Goal: Transaction & Acquisition: Purchase product/service

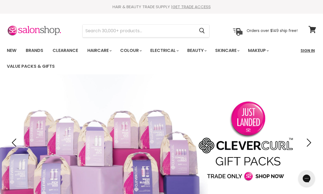
click at [304, 50] on link "Sign In" at bounding box center [307, 50] width 21 height 11
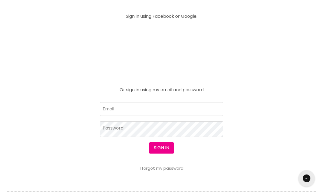
scroll to position [221, 0]
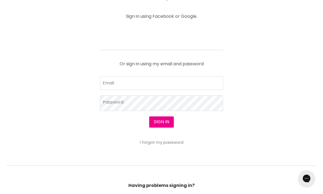
click at [174, 116] on form "Email Password Sign in I forgot my password" at bounding box center [161, 110] width 123 height 68
click at [199, 86] on input "Email" at bounding box center [161, 83] width 123 height 14
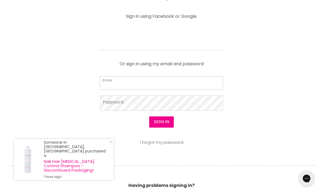
scroll to position [221, 0]
click at [187, 89] on input "Email" at bounding box center [161, 84] width 123 height 14
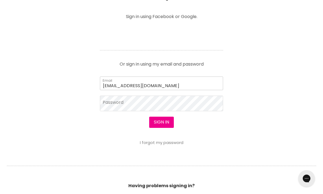
type input "les@tourmalinetsud.com.au"
click at [163, 127] on button "Sign in" at bounding box center [161, 122] width 25 height 11
click at [159, 124] on button "Sign in" at bounding box center [161, 122] width 25 height 11
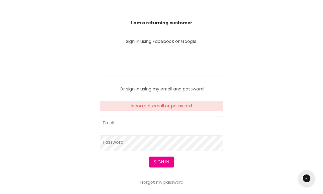
scroll to position [196, 0]
click at [186, 127] on input "Email" at bounding box center [161, 123] width 123 height 14
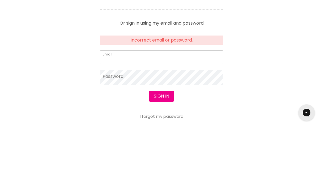
type input "[EMAIL_ADDRESS][DOMAIN_NAME]"
click at [161, 157] on button "Sign in" at bounding box center [161, 162] width 25 height 11
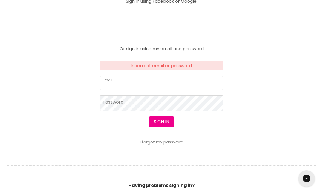
click at [196, 89] on input "Email" at bounding box center [161, 83] width 123 height 14
type input "les@tourmalinetsud.com.au"
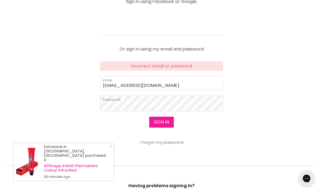
click at [161, 121] on button "Sign in" at bounding box center [161, 122] width 25 height 11
click at [166, 117] on button "Sign in" at bounding box center [161, 122] width 25 height 11
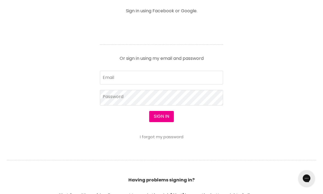
scroll to position [227, 0]
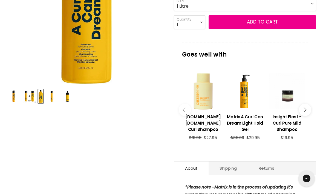
scroll to position [156, 0]
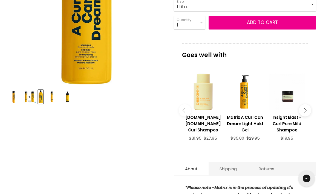
click at [307, 110] on button "Main content" at bounding box center [305, 110] width 12 height 12
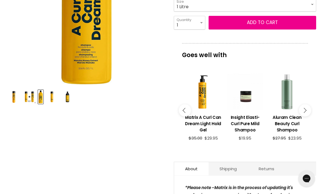
click at [308, 109] on button "Main content" at bounding box center [305, 110] width 12 height 12
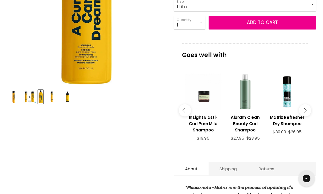
click at [307, 112] on button "Main content" at bounding box center [305, 110] width 12 height 12
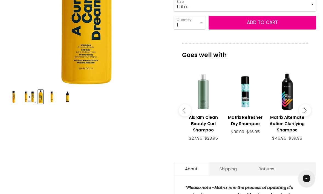
click at [306, 112] on button "Main content" at bounding box center [305, 110] width 12 height 12
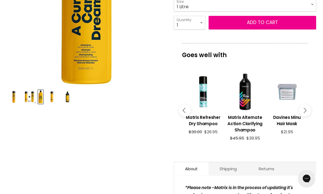
click at [308, 113] on button "Main content" at bounding box center [305, 110] width 12 height 12
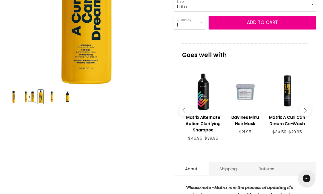
click at [309, 112] on button "Main content" at bounding box center [305, 110] width 12 height 12
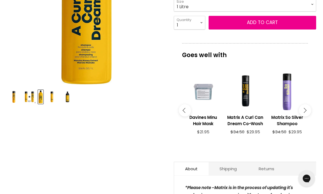
click at [307, 113] on button "Main content" at bounding box center [305, 110] width 12 height 12
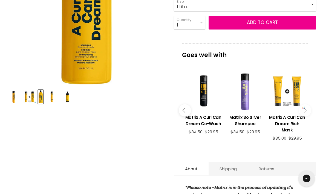
click at [290, 110] on div "Main content" at bounding box center [287, 92] width 36 height 36
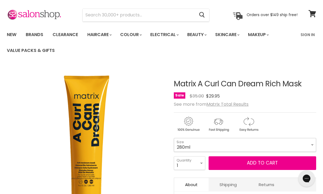
click at [299, 145] on select "280ml 1 Litre" at bounding box center [245, 145] width 142 height 14
select select "1 Litre"
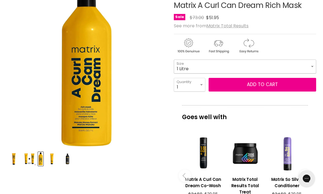
scroll to position [95, 0]
